Goal: Information Seeking & Learning: Learn about a topic

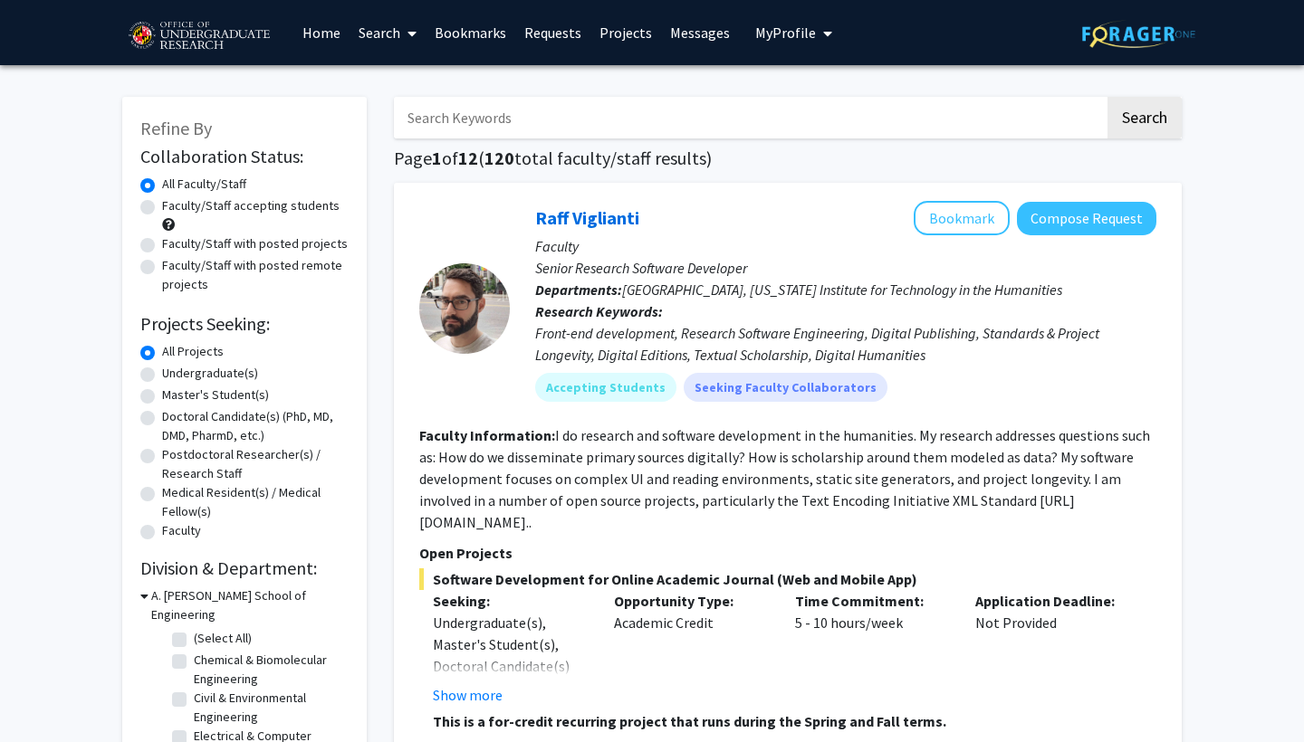
click at [187, 376] on label "Undergraduate(s)" at bounding box center [210, 373] width 96 height 19
click at [174, 376] on input "Undergraduate(s)" at bounding box center [168, 370] width 12 height 12
radio input "true"
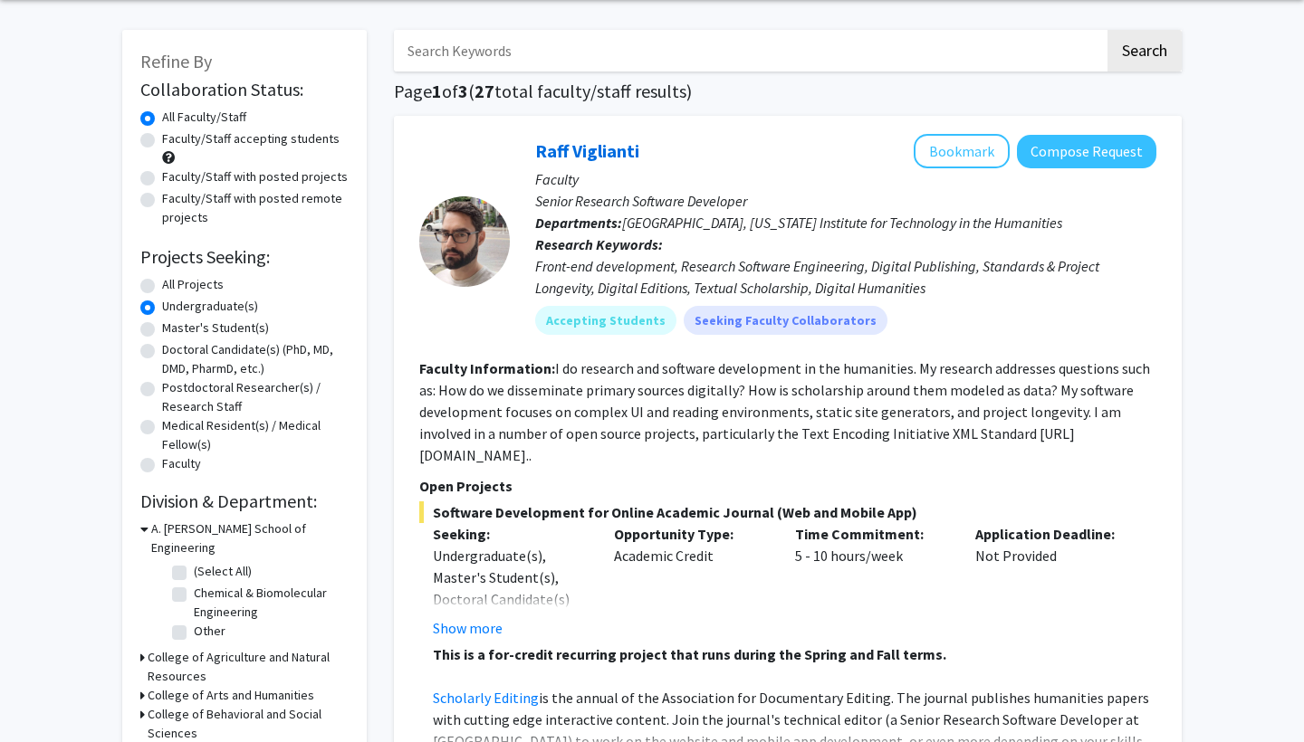
scroll to position [46, 0]
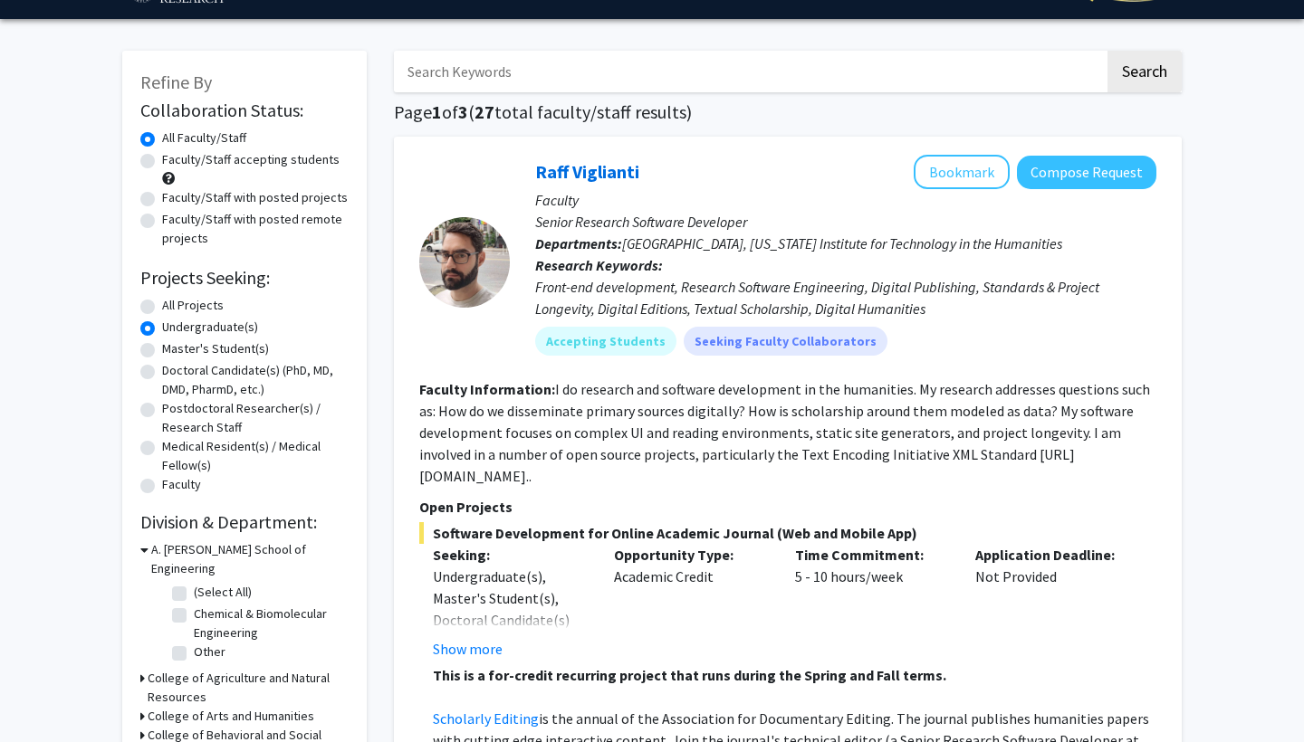
click at [151, 554] on h3 "A. [PERSON_NAME] School of Engineering" at bounding box center [249, 559] width 197 height 38
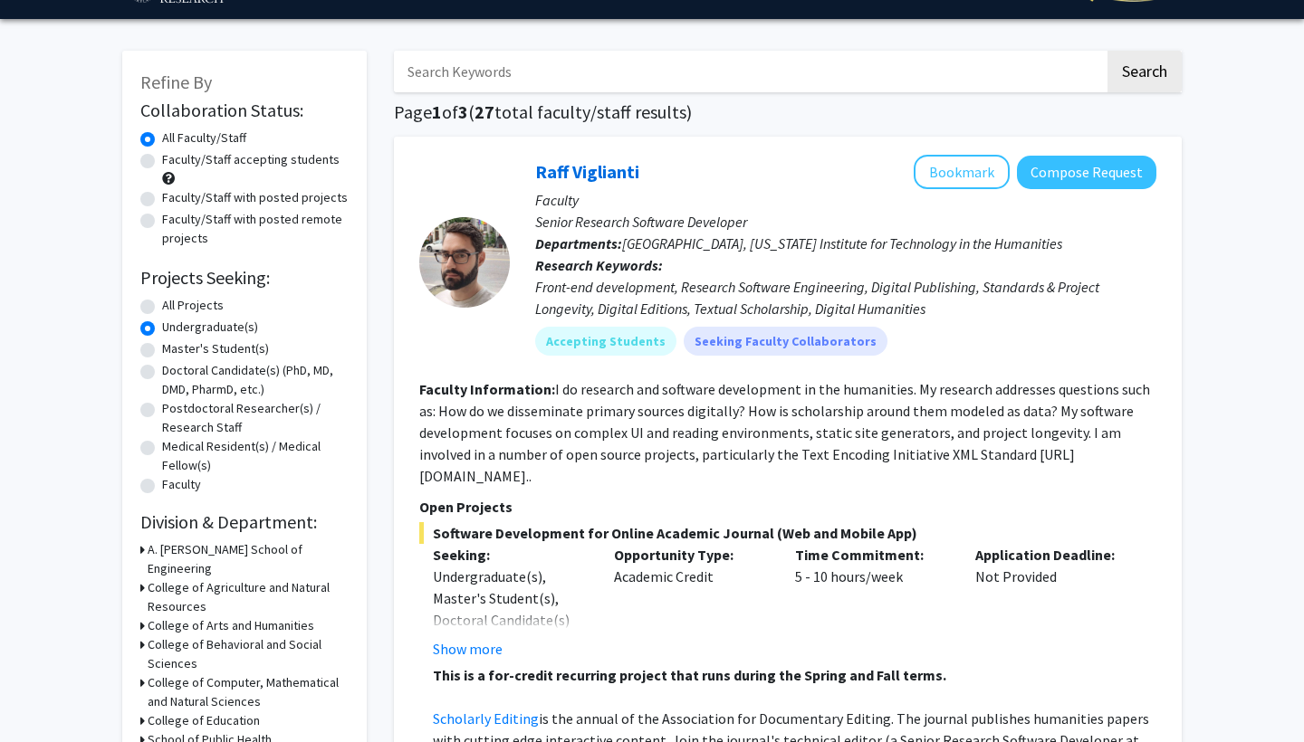
click at [151, 554] on h3 "A. [PERSON_NAME] School of Engineering" at bounding box center [248, 559] width 201 height 38
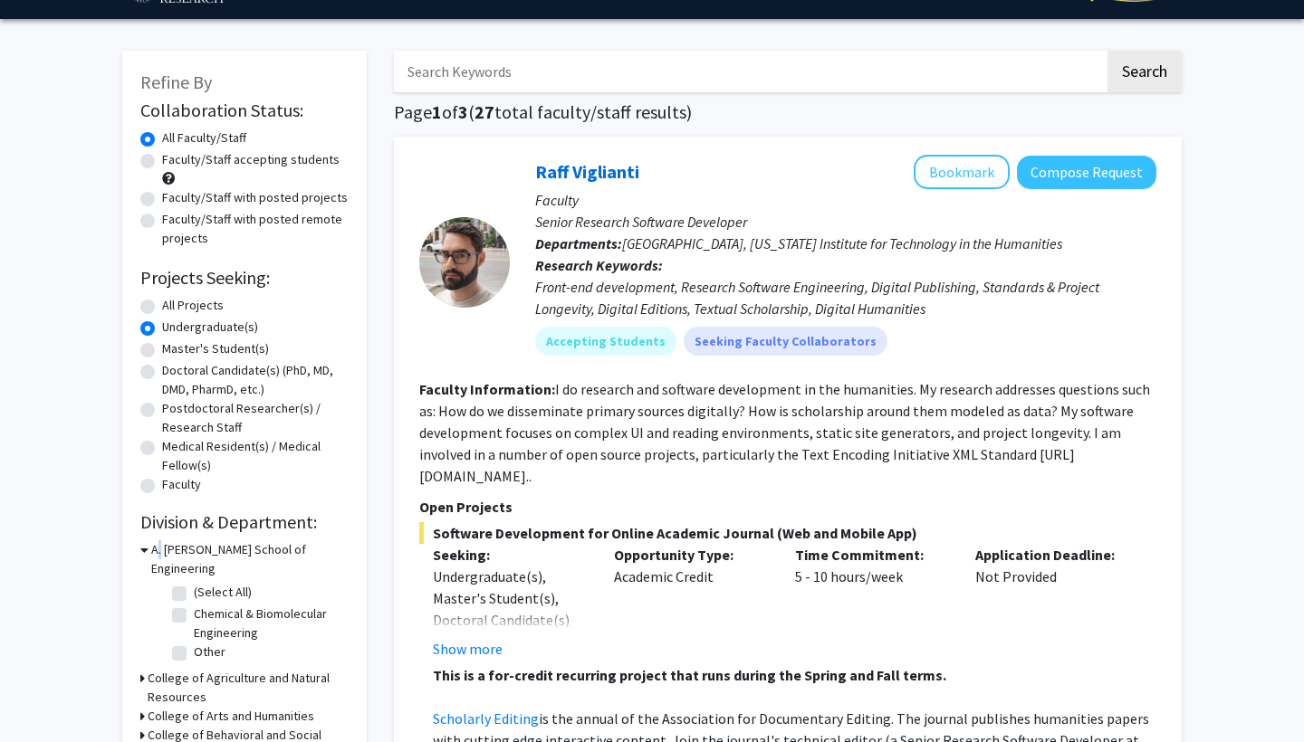
click at [151, 554] on h3 "A. [PERSON_NAME] School of Engineering" at bounding box center [249, 559] width 197 height 38
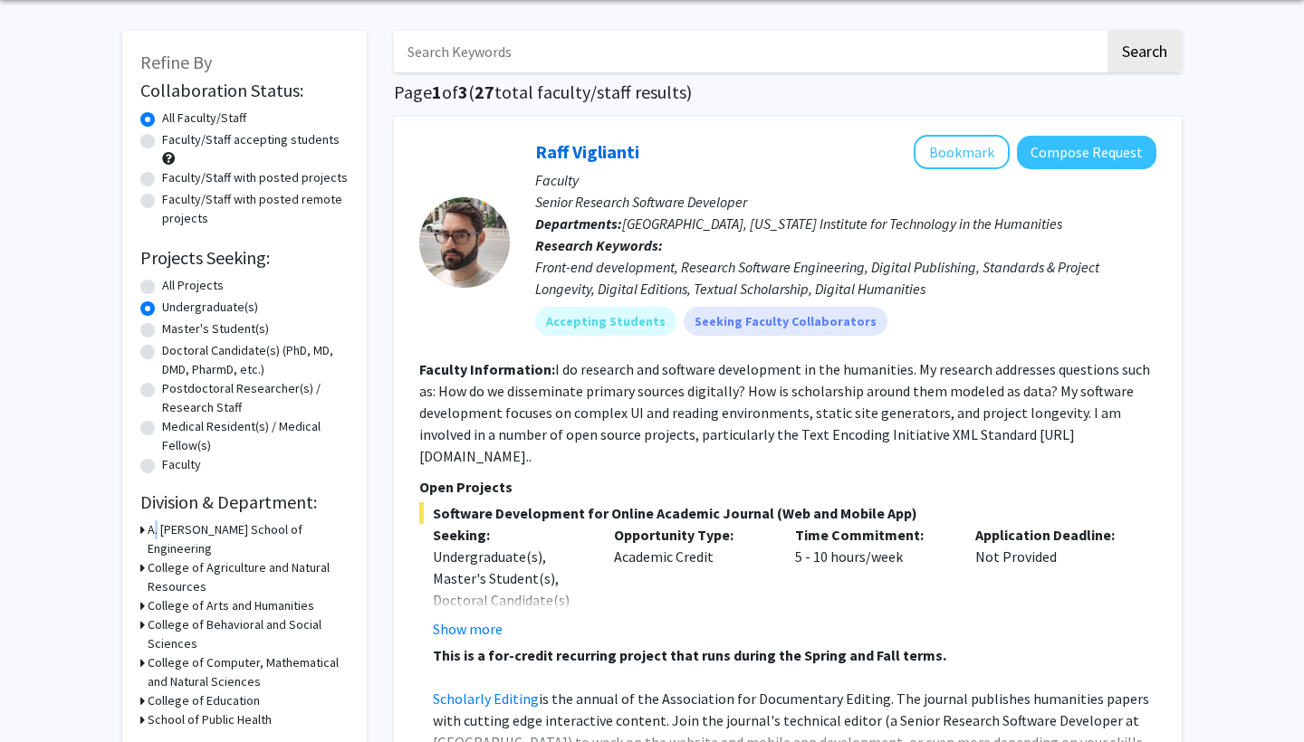
scroll to position [69, 0]
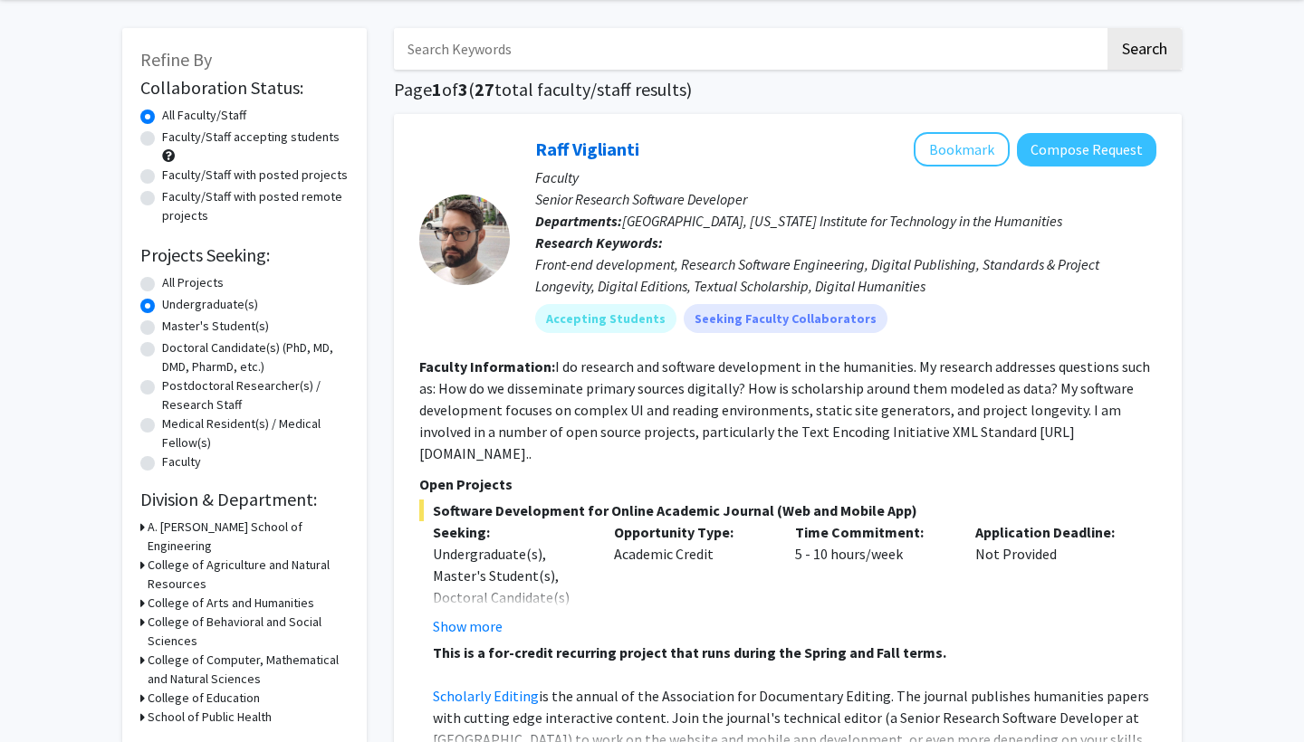
click at [263, 613] on h3 "College of Behavioral and Social Sciences" at bounding box center [248, 632] width 201 height 38
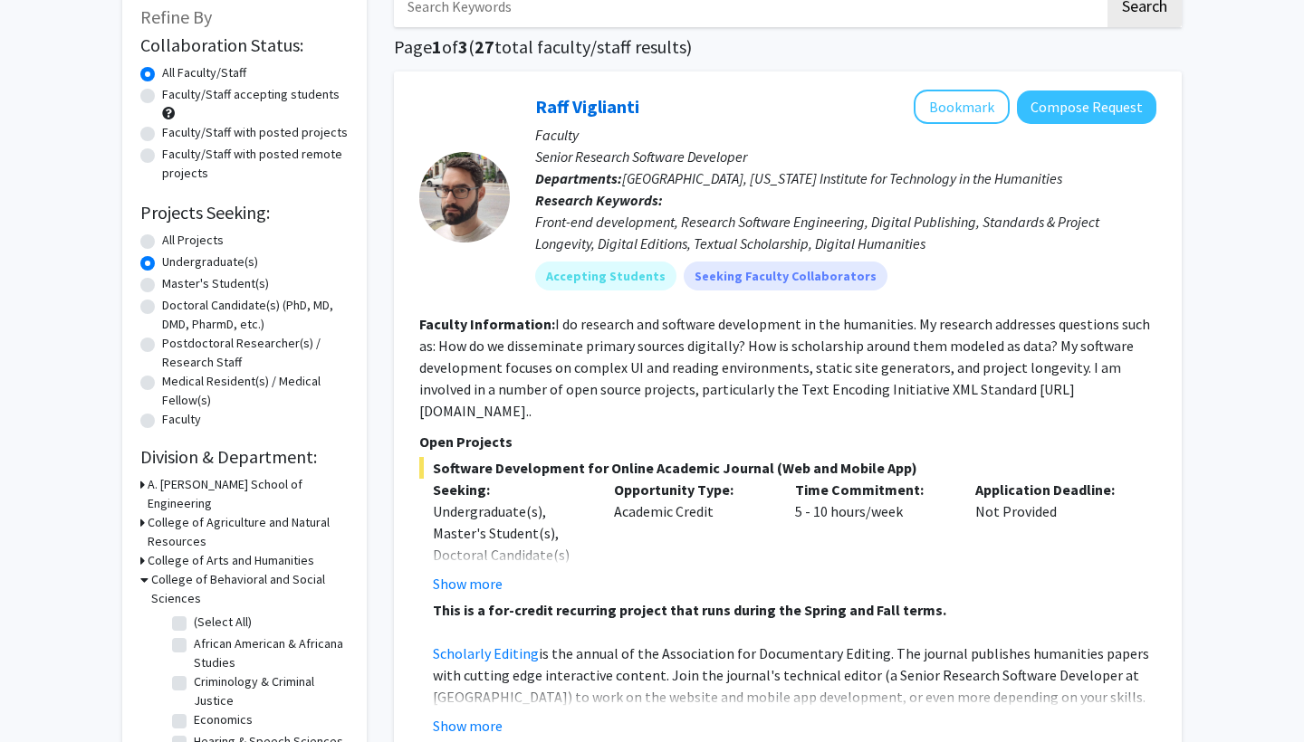
scroll to position [113, 0]
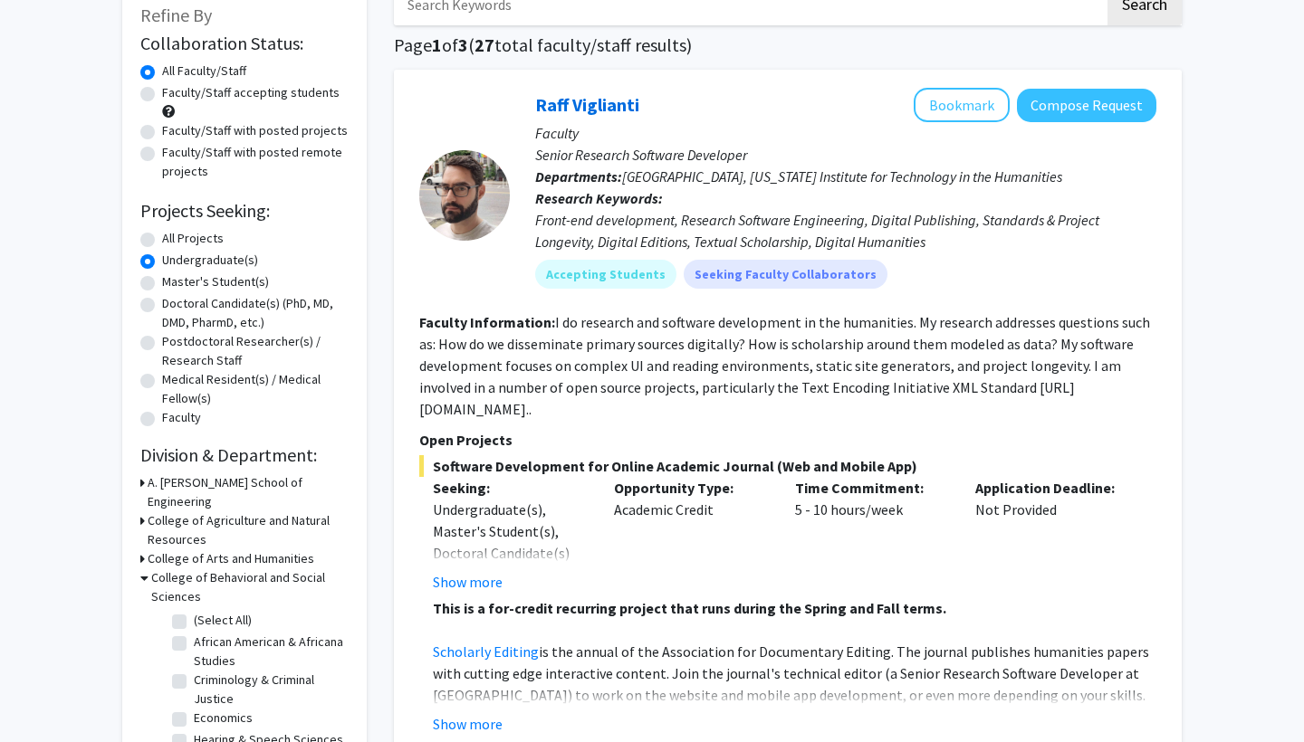
click at [234, 569] on h3 "College of Behavioral and Social Sciences" at bounding box center [249, 588] width 197 height 38
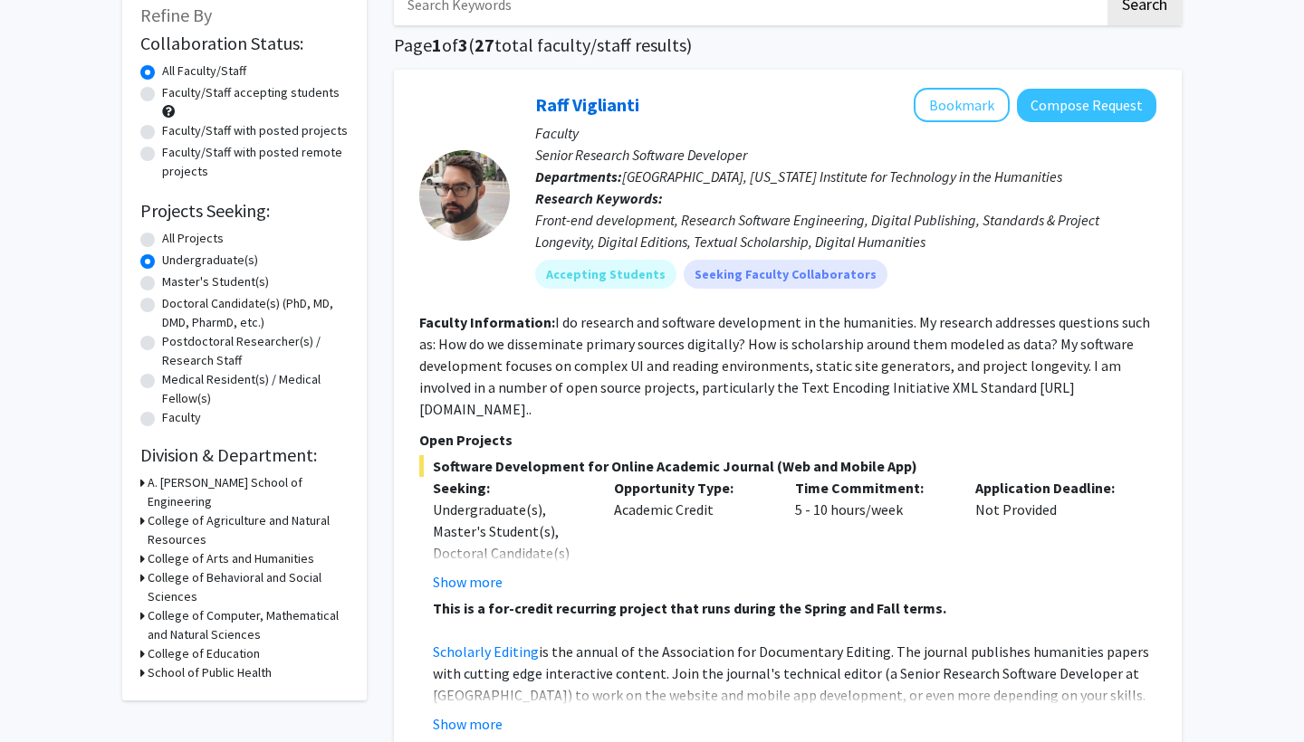
click at [220, 612] on h3 "College of Computer, Mathematical and Natural Sciences" at bounding box center [248, 626] width 201 height 38
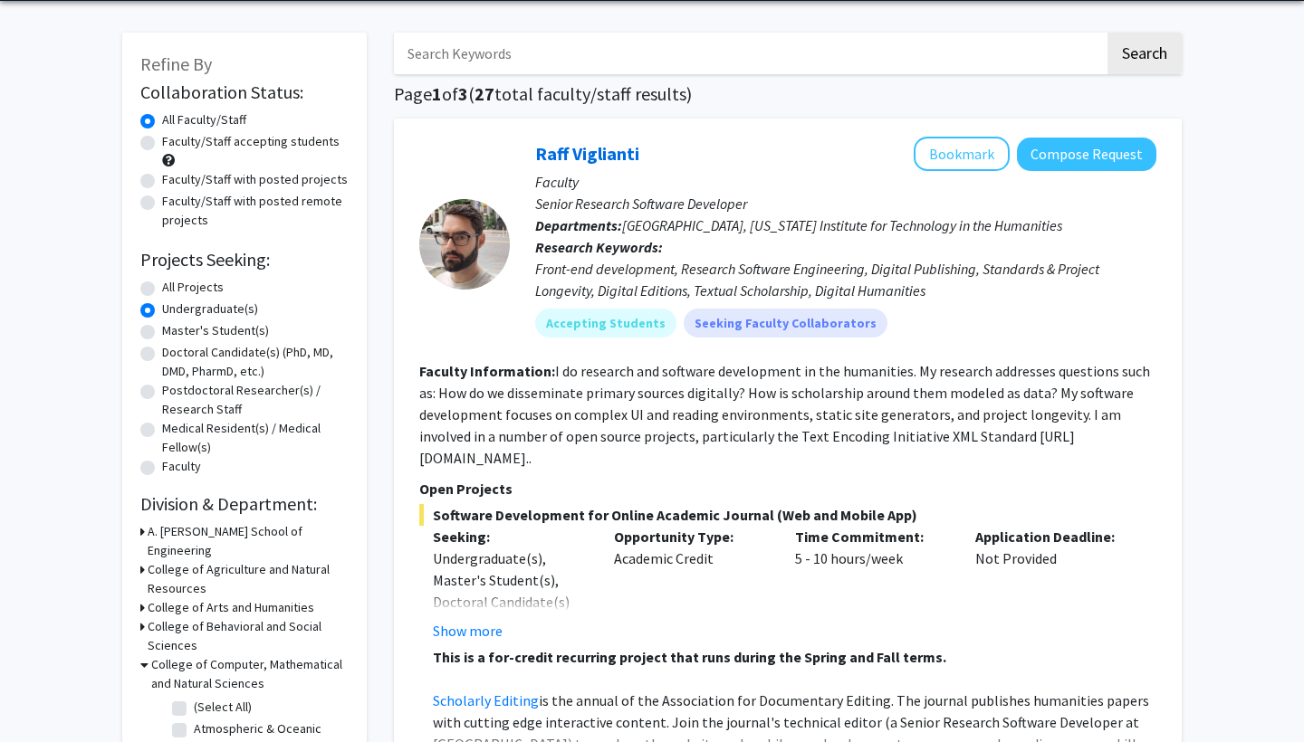
scroll to position [51, 0]
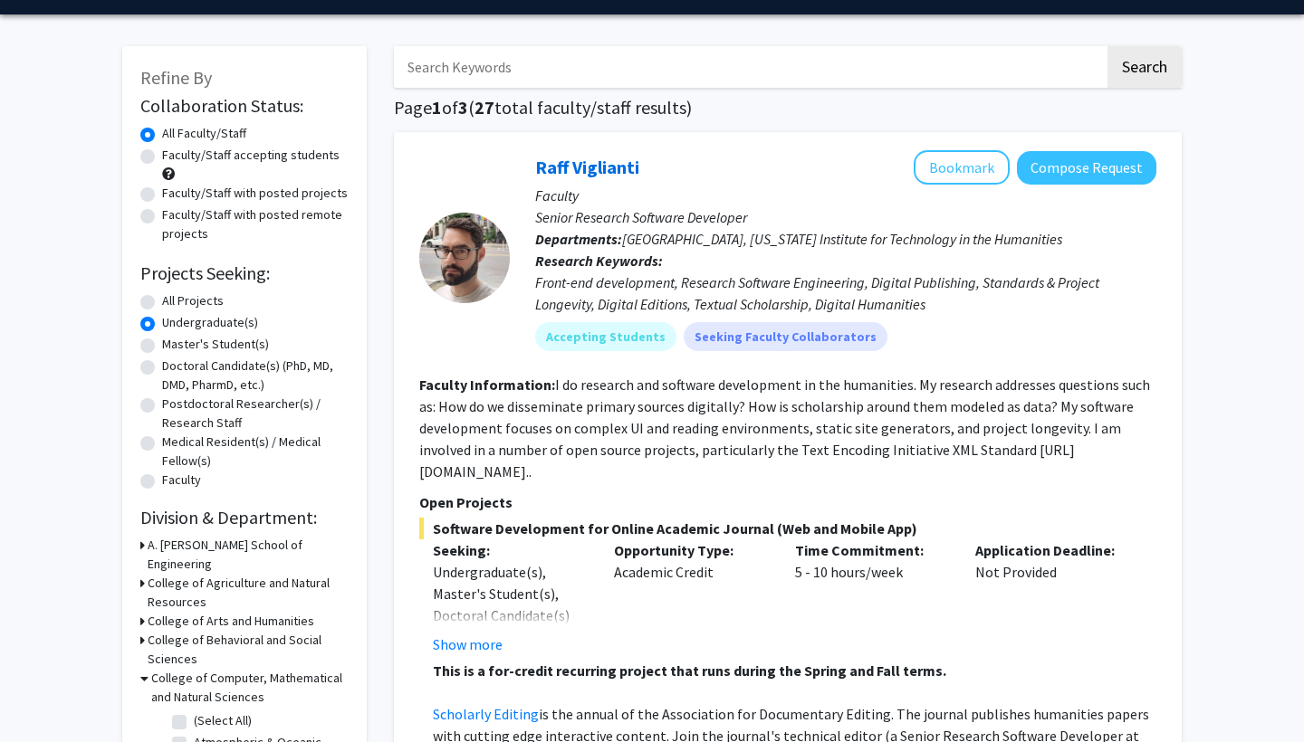
click at [643, 69] on input "Search Keywords" at bounding box center [749, 67] width 711 height 42
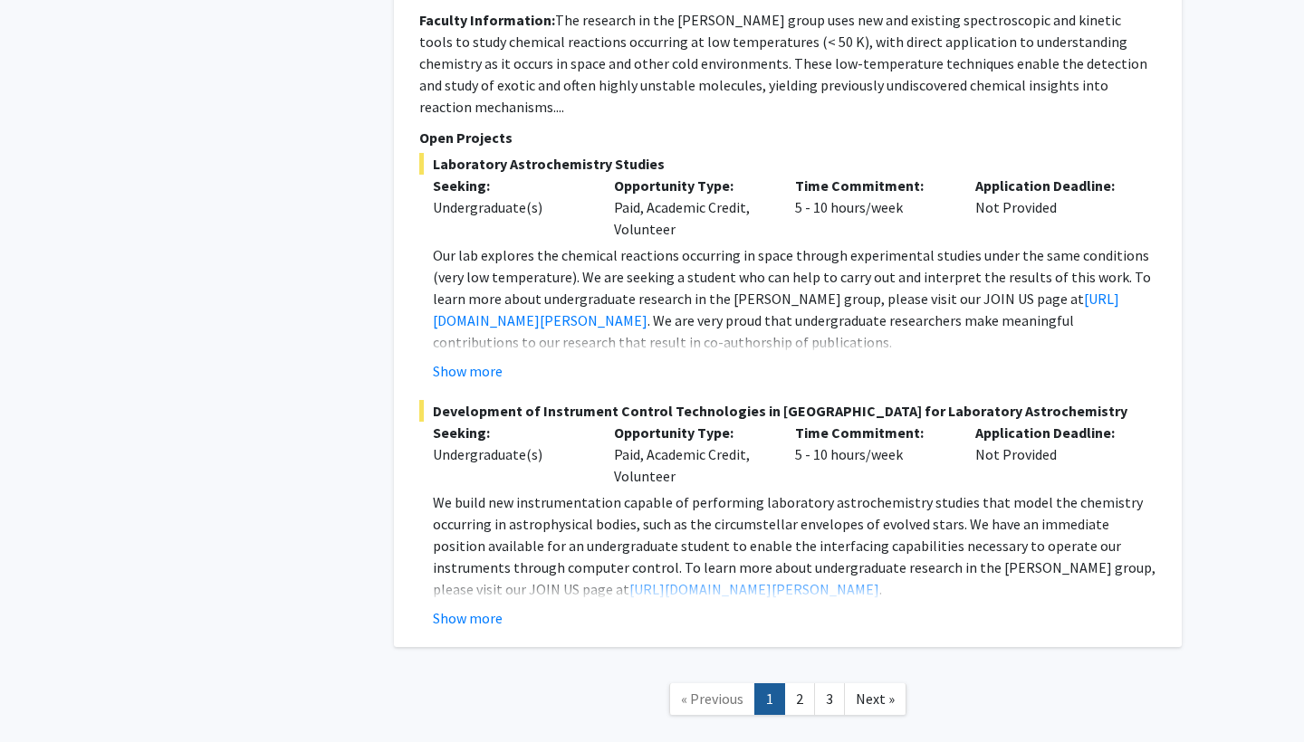
scroll to position [8839, 0]
click at [827, 685] on link "3" at bounding box center [829, 701] width 31 height 32
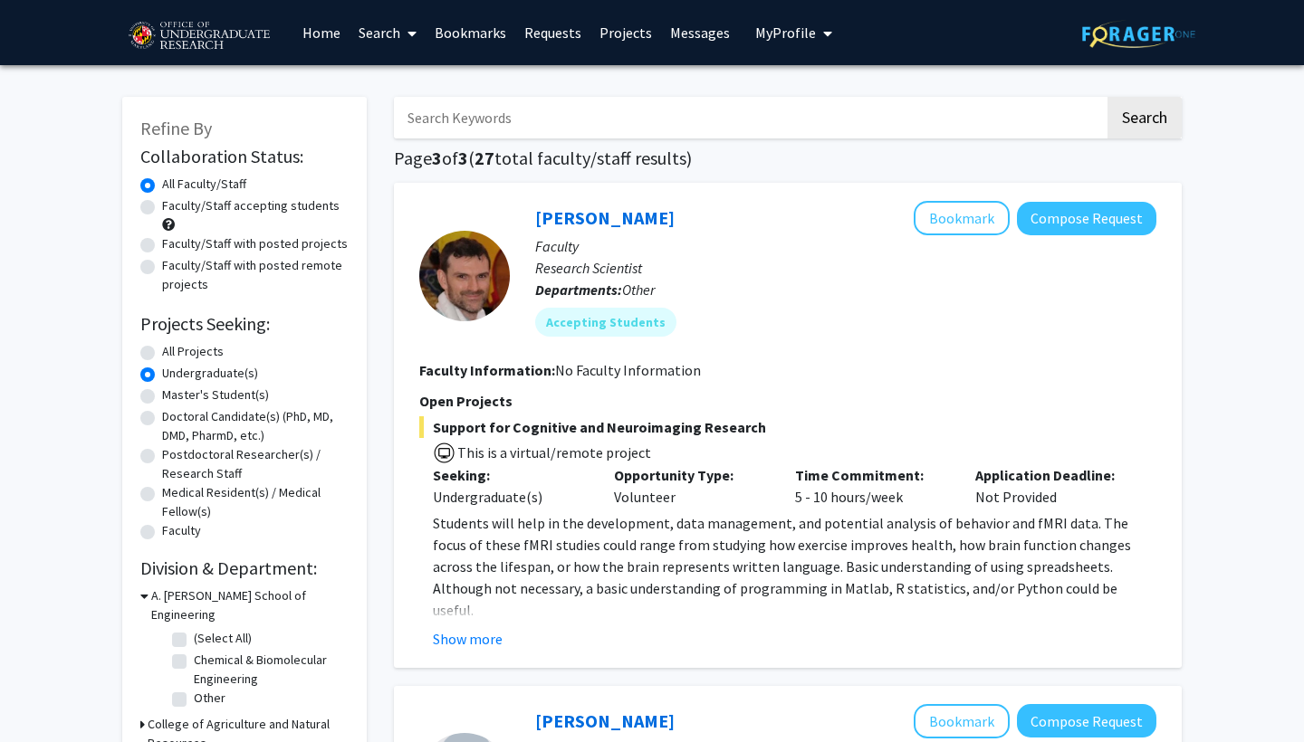
click at [510, 632] on div "Show more" at bounding box center [794, 639] width 723 height 22
click at [471, 635] on button "Show more" at bounding box center [468, 639] width 70 height 22
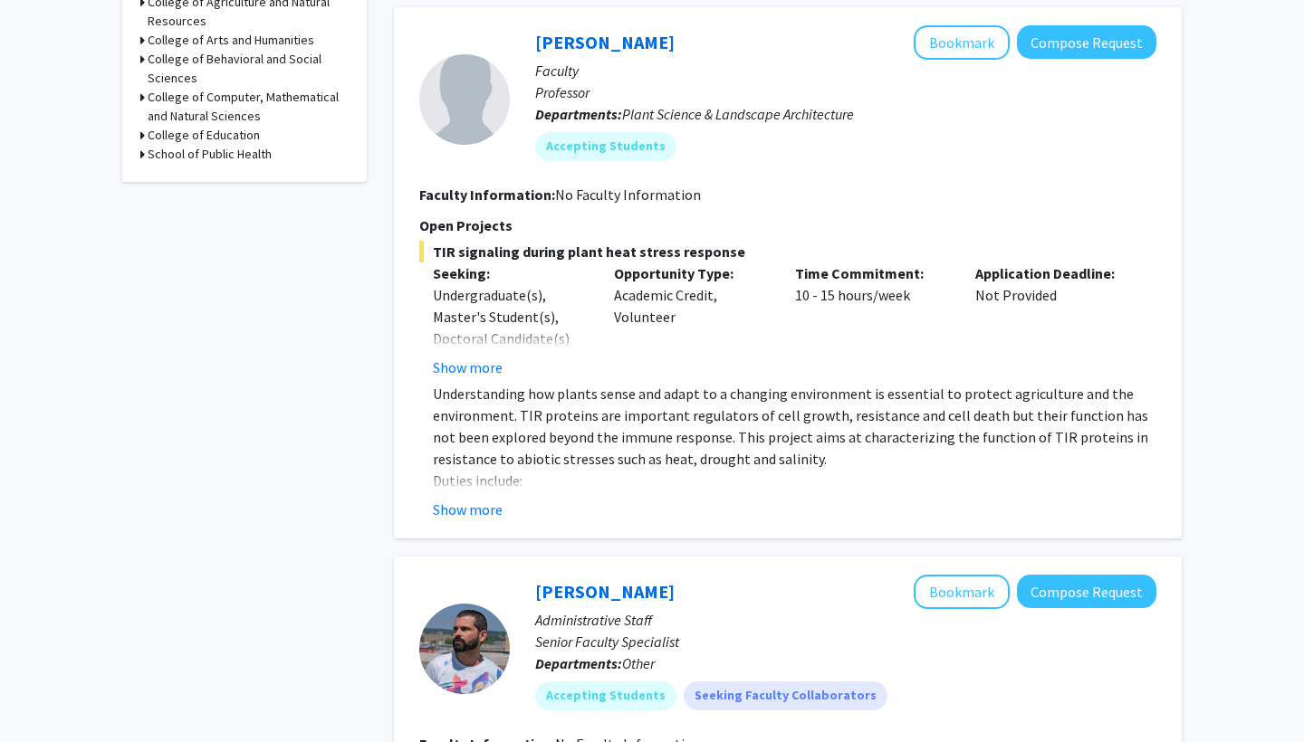
scroll to position [1159, 0]
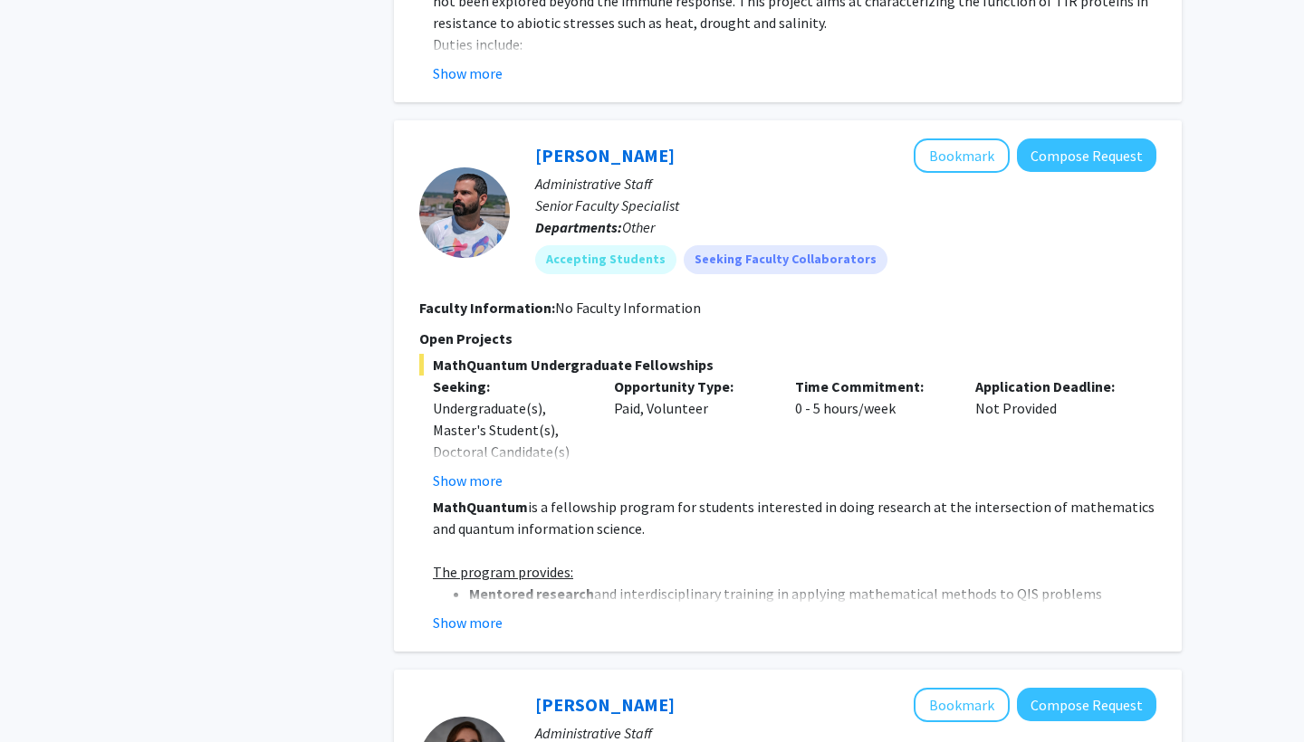
click at [482, 449] on fg-read-more "Undergraduate(s), Master's Student(s), Doctoral Candidate(s) (PhD, MD, DMD, Pha…" at bounding box center [510, 444] width 154 height 94
click at [481, 470] on button "Show more" at bounding box center [468, 481] width 70 height 22
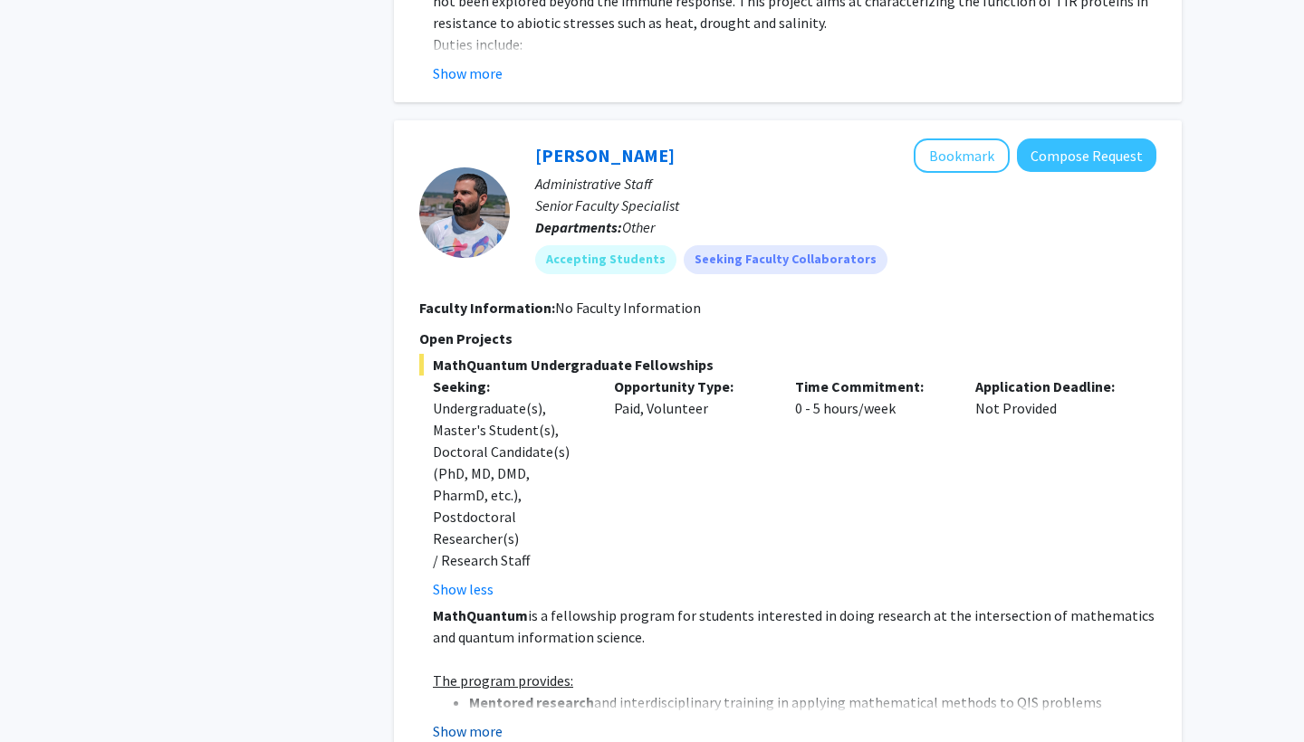
click at [473, 721] on button "Show more" at bounding box center [468, 732] width 70 height 22
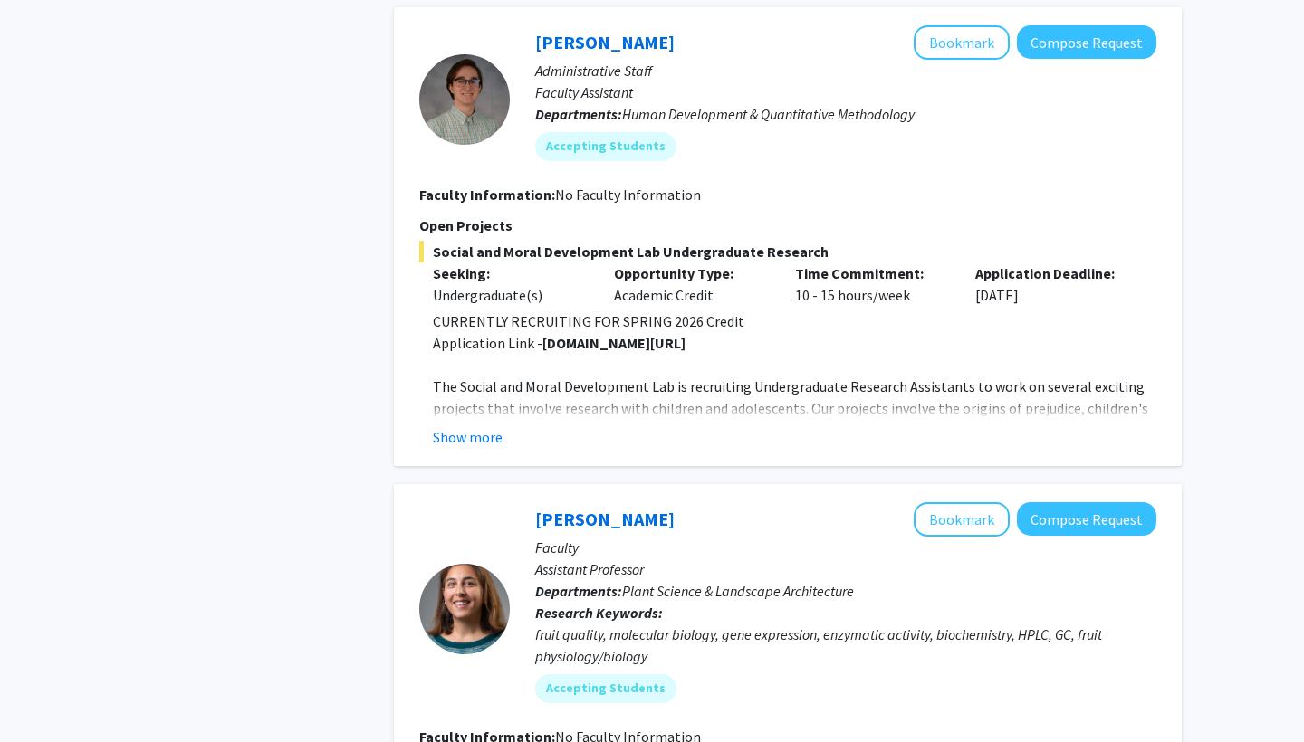
scroll to position [2650, 0]
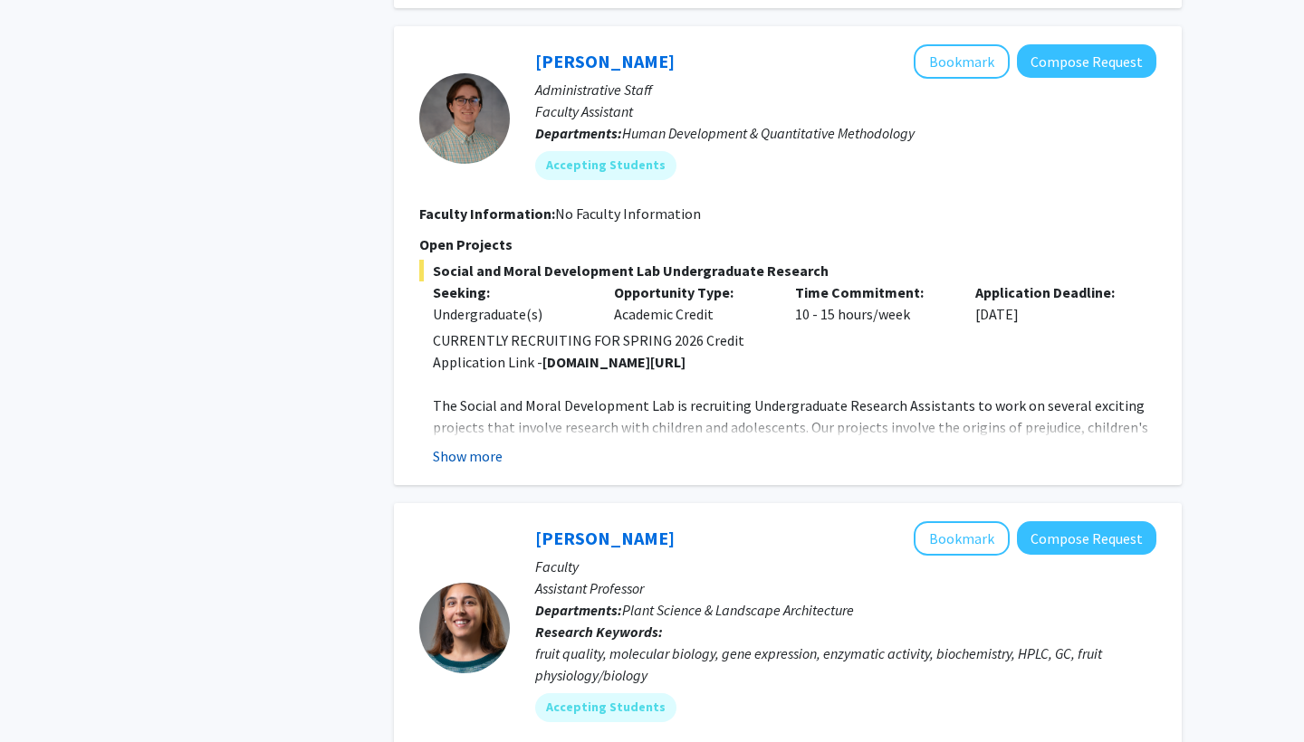
click at [478, 445] on button "Show more" at bounding box center [468, 456] width 70 height 22
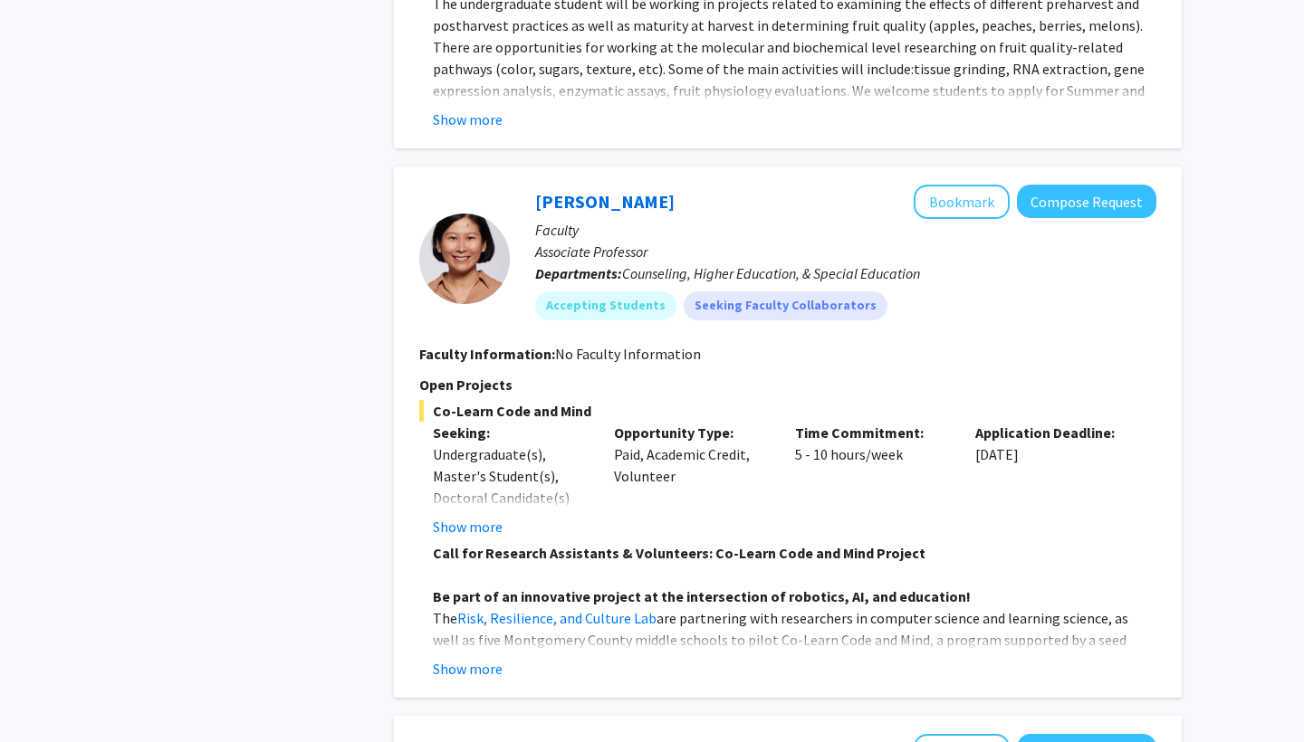
scroll to position [3731, 0]
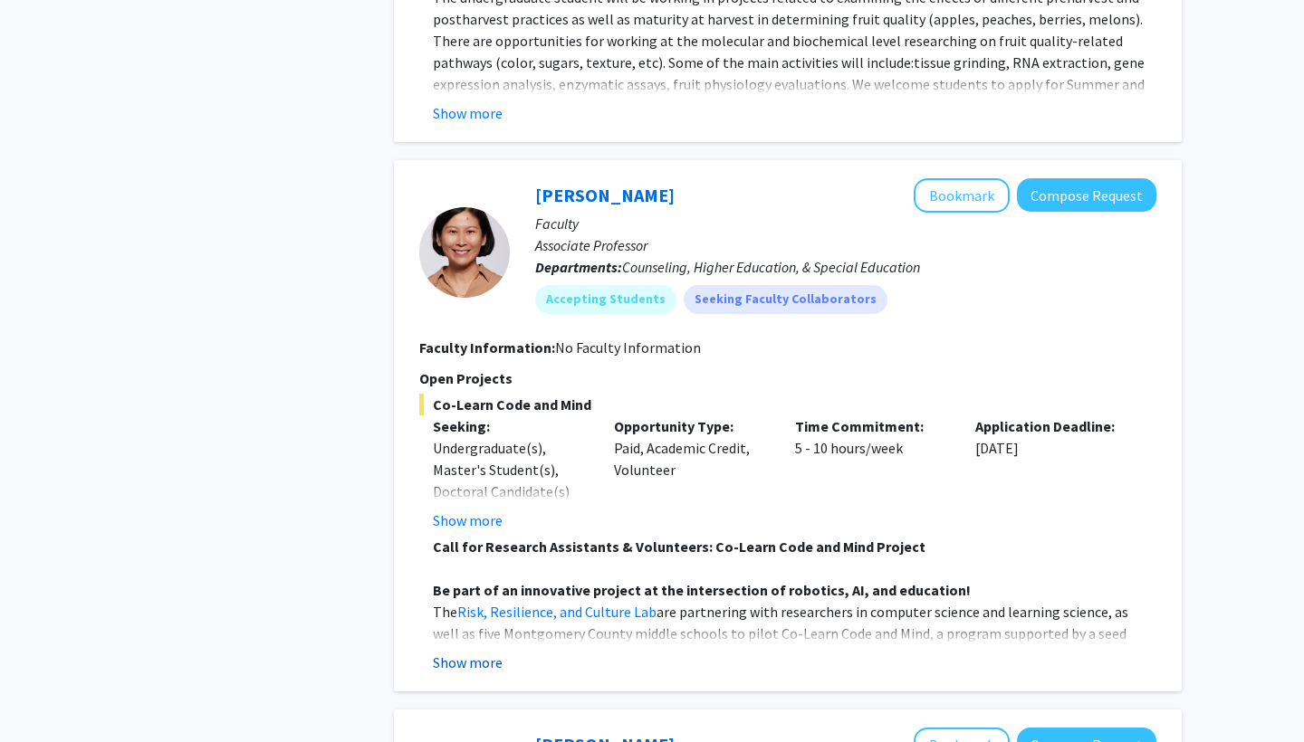
click at [481, 652] on button "Show more" at bounding box center [468, 663] width 70 height 22
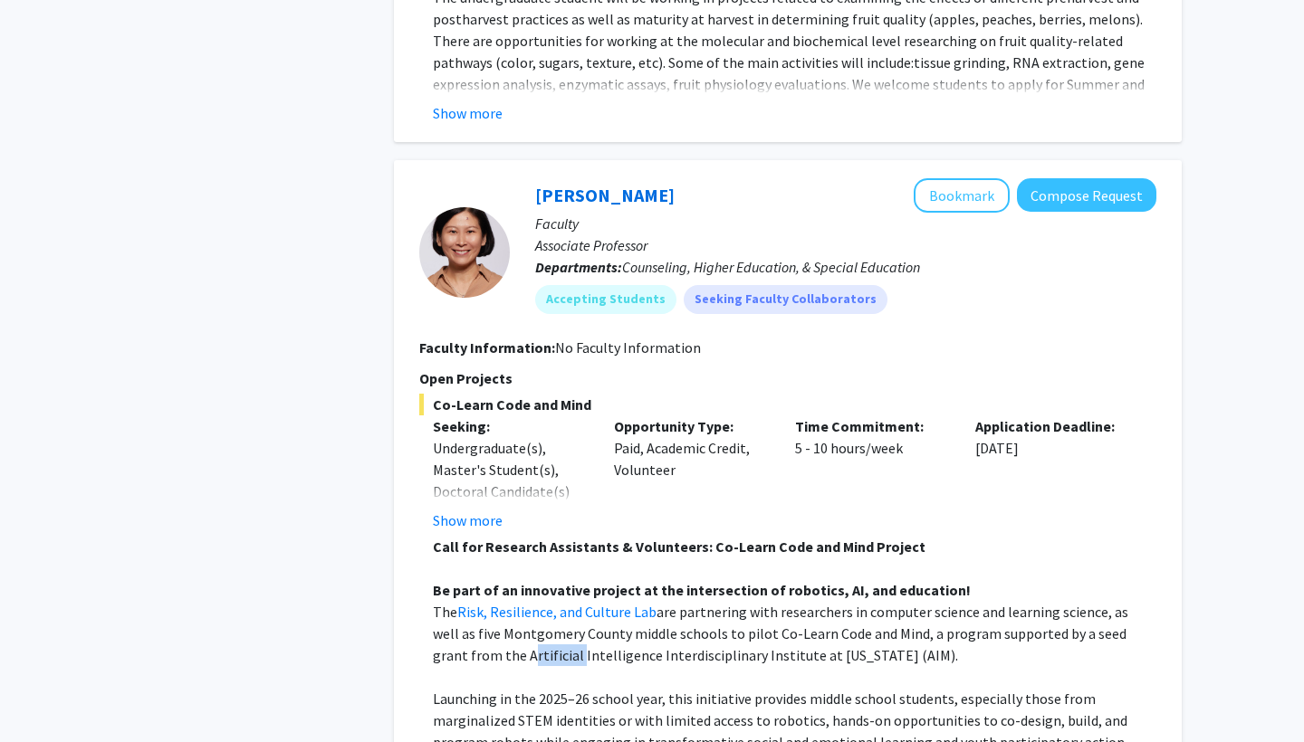
click at [481, 603] on span "are partnering with researchers in computer science and learning science, as we…" at bounding box center [780, 634] width 695 height 62
click at [614, 690] on span "Launching in the 2025–26 school year, this initiative provides middle school st…" at bounding box center [780, 742] width 694 height 105
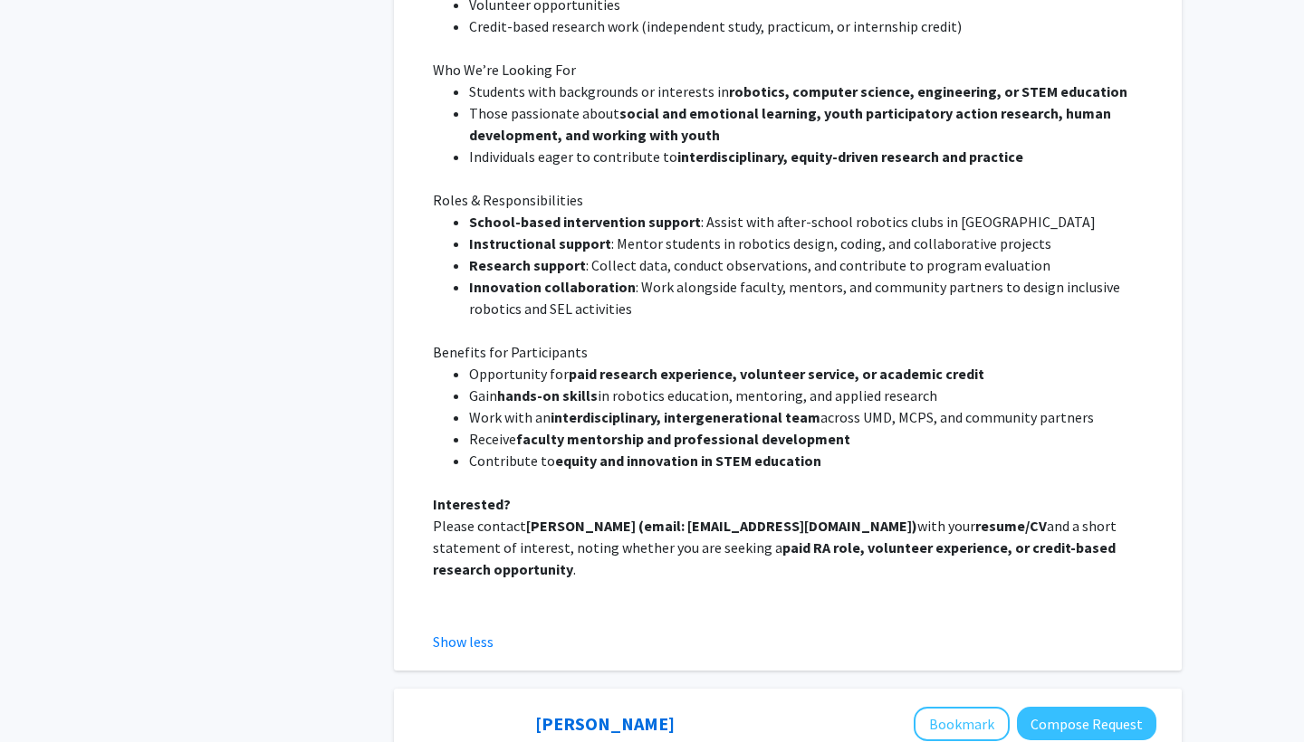
scroll to position [4841, 0]
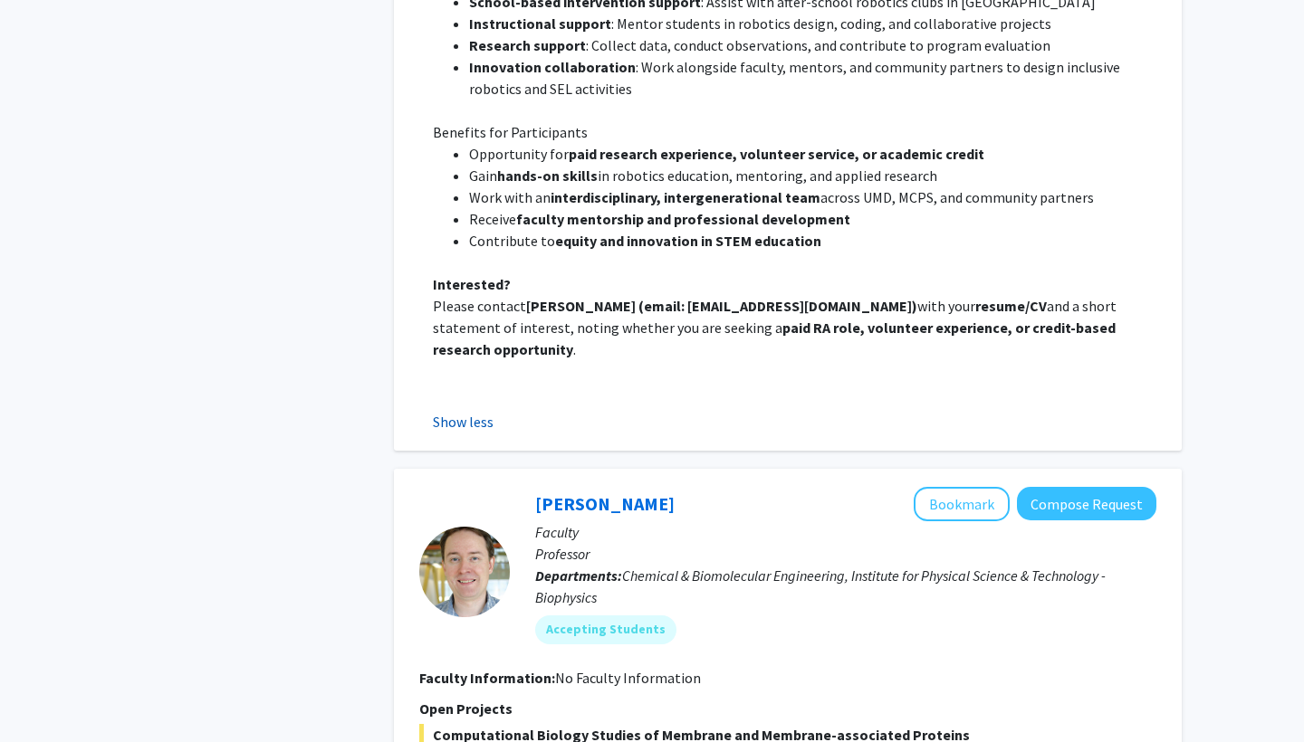
click at [452, 411] on button "Show less" at bounding box center [463, 422] width 61 height 22
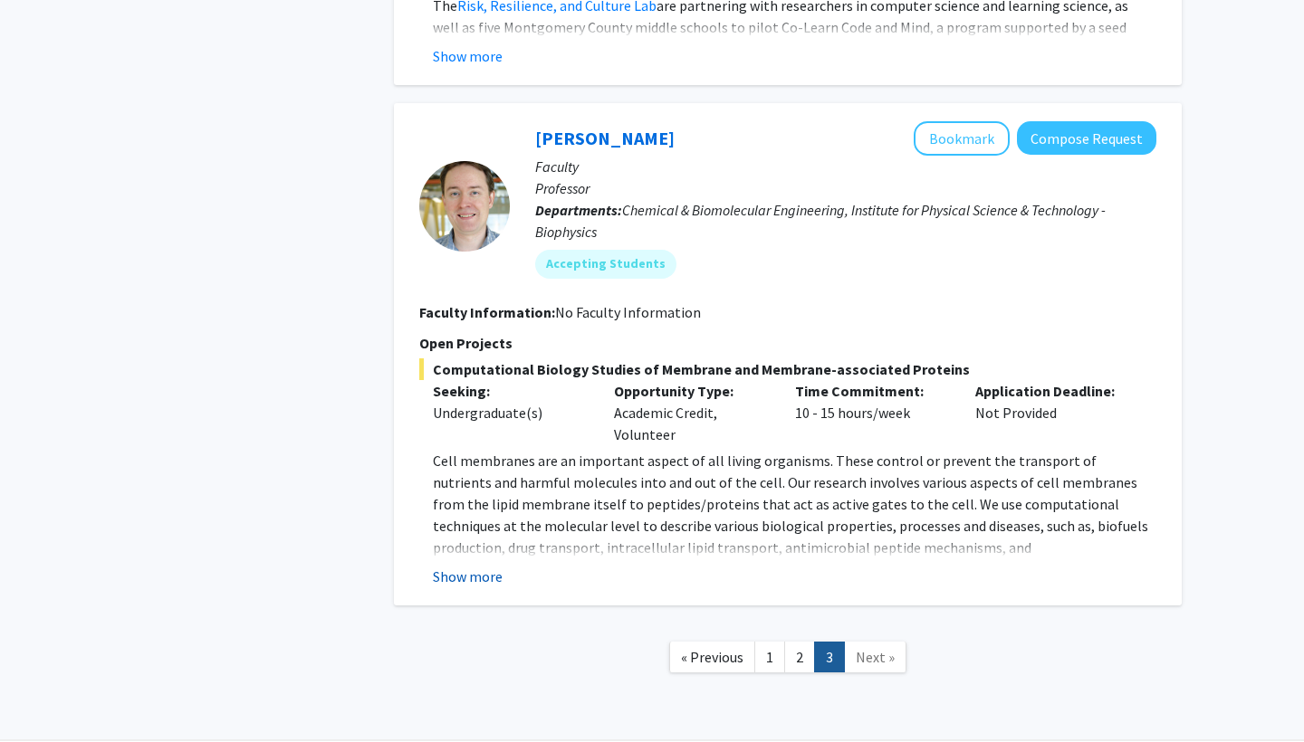
click at [485, 566] on button "Show more" at bounding box center [468, 577] width 70 height 22
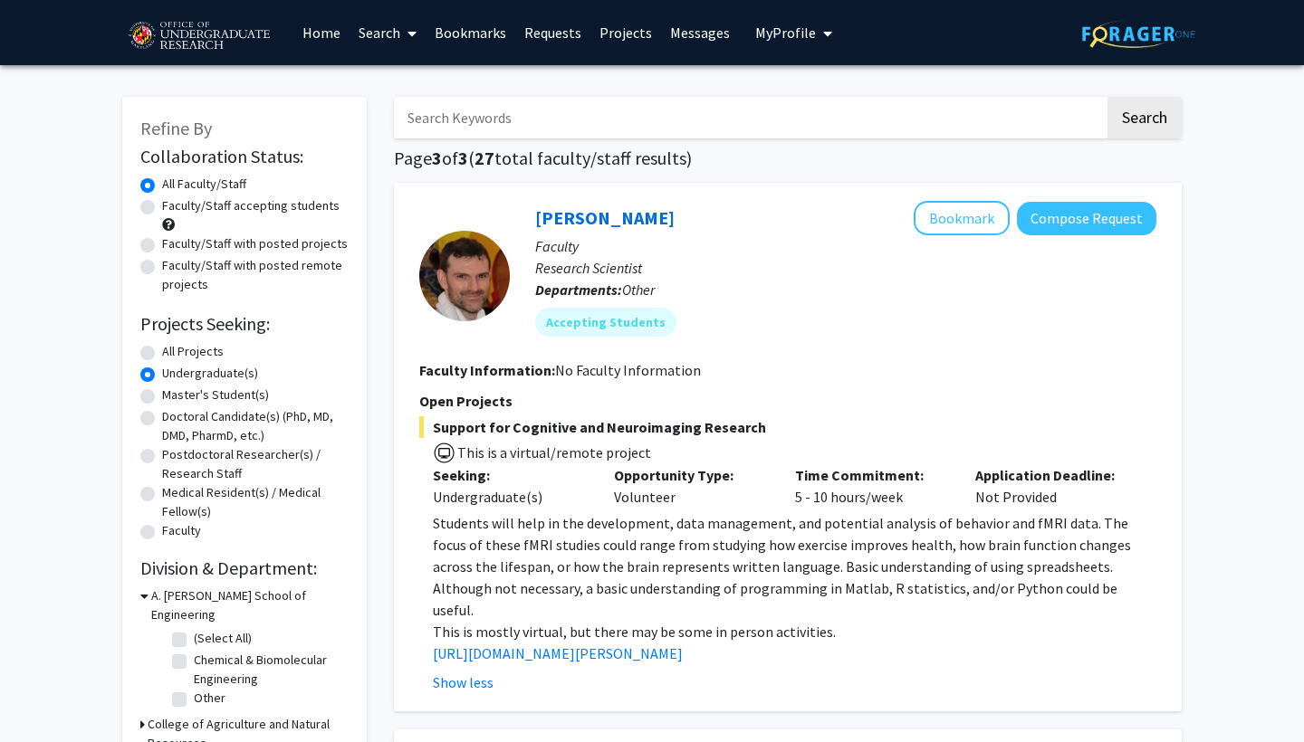
scroll to position [0, 0]
